Goal: Communication & Community: Answer question/provide support

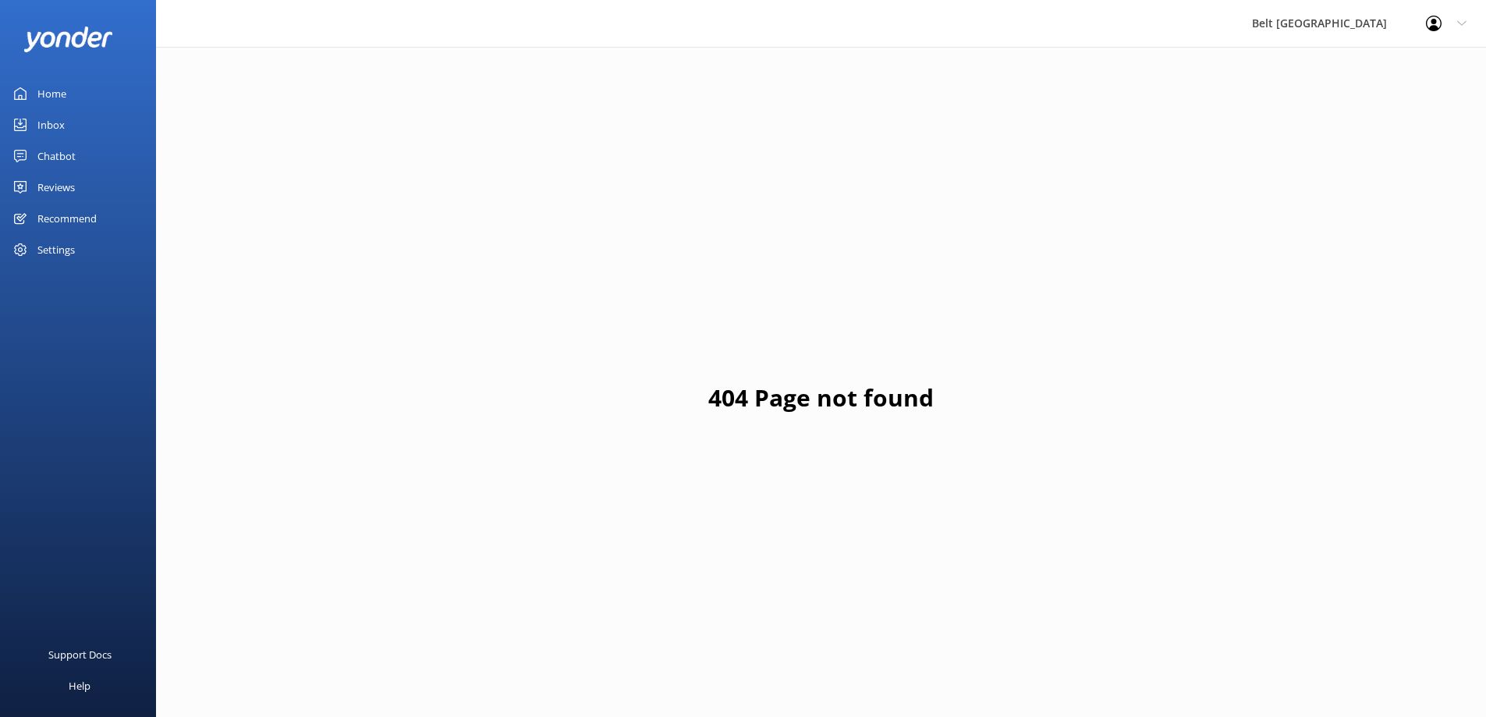
drag, startPoint x: 103, startPoint y: 204, endPoint x: 102, endPoint y: 189, distance: 15.6
click at [102, 204] on link "Recommend" at bounding box center [78, 218] width 156 height 31
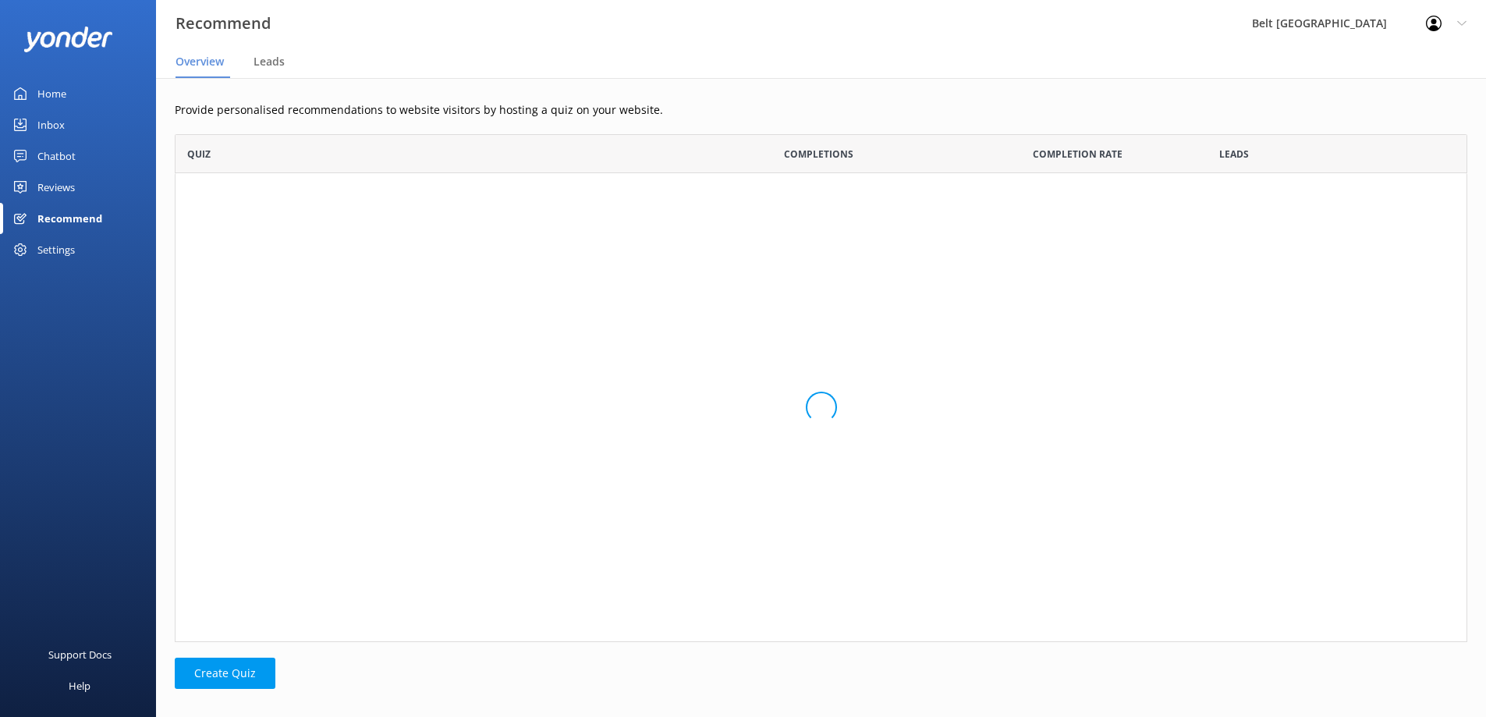
scroll to position [496, 1281]
click at [102, 189] on link "Reviews" at bounding box center [78, 187] width 156 height 31
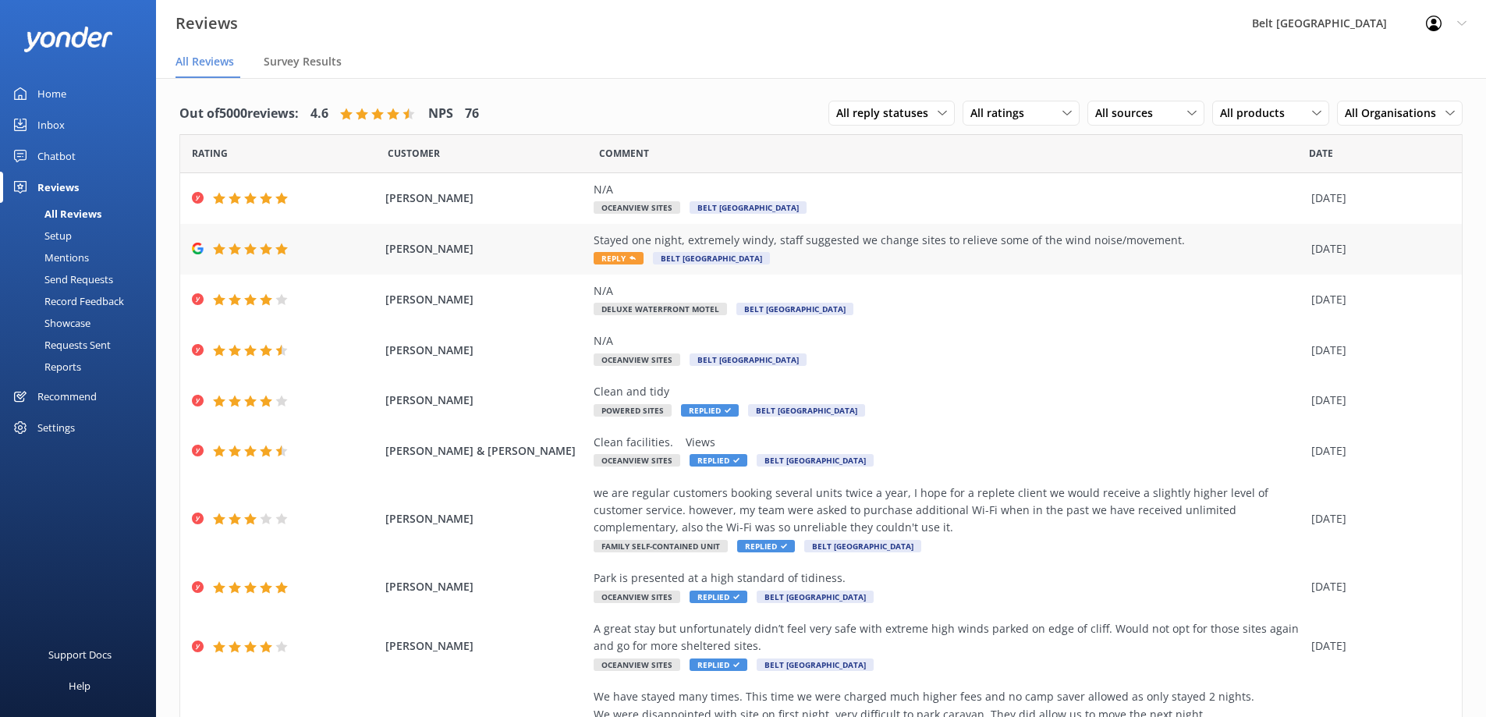
click at [949, 268] on div "[PERSON_NAME] D Stayed one night, extremely windy, staff suggested we change si…" at bounding box center [821, 249] width 1282 height 51
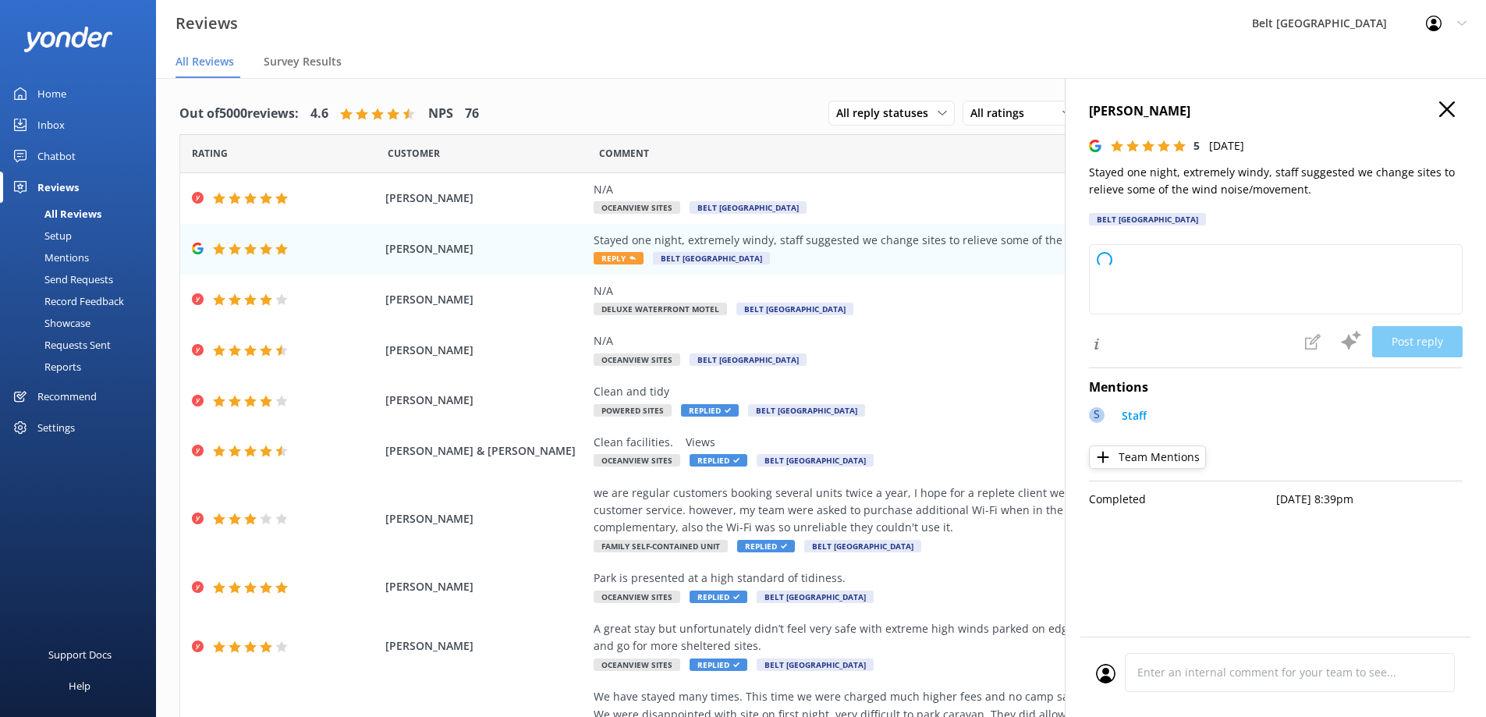
type textarea "Thank you so much for your kind review! We're glad our staff could help make yo…"
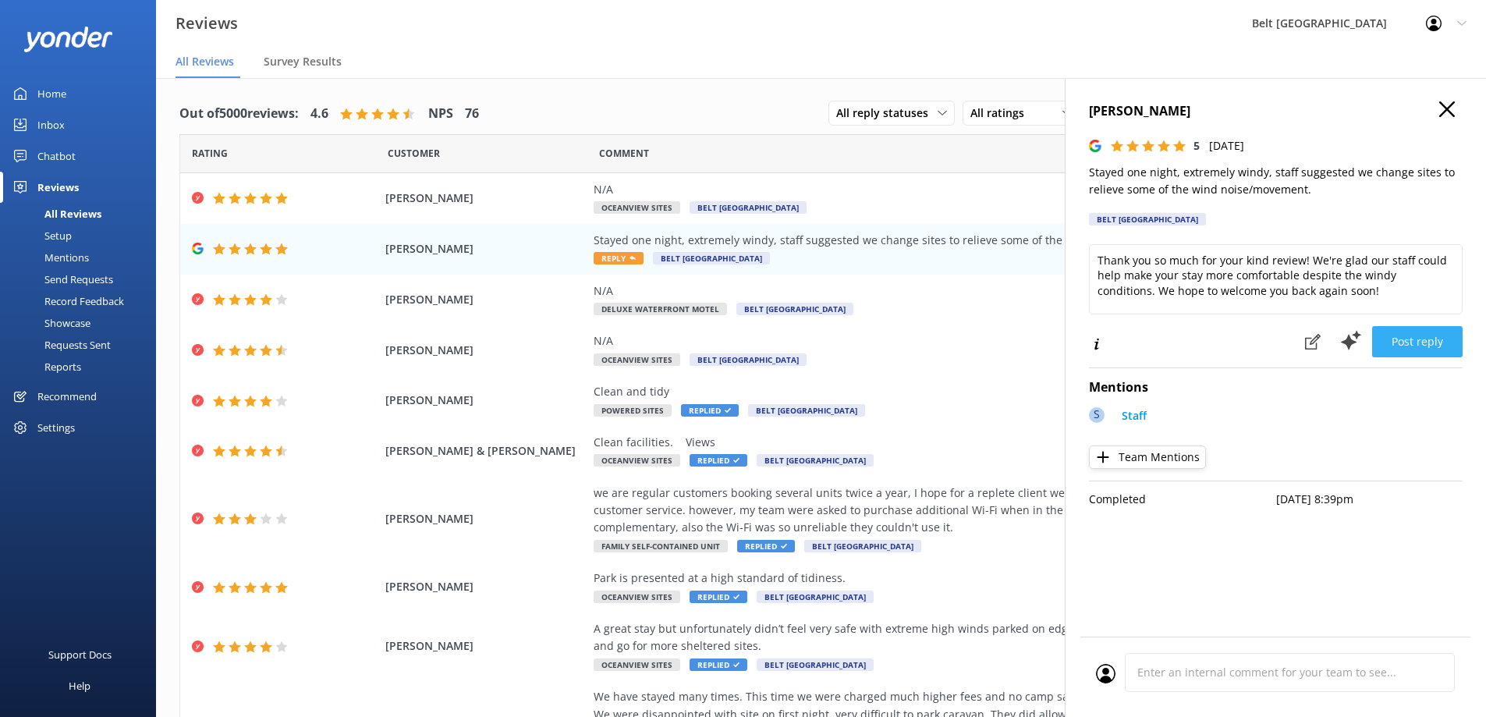
click at [1416, 346] on button "Post reply" at bounding box center [1417, 341] width 91 height 31
click at [1443, 103] on icon "button" at bounding box center [1447, 109] width 16 height 16
